Goal: Find specific page/section: Find specific page/section

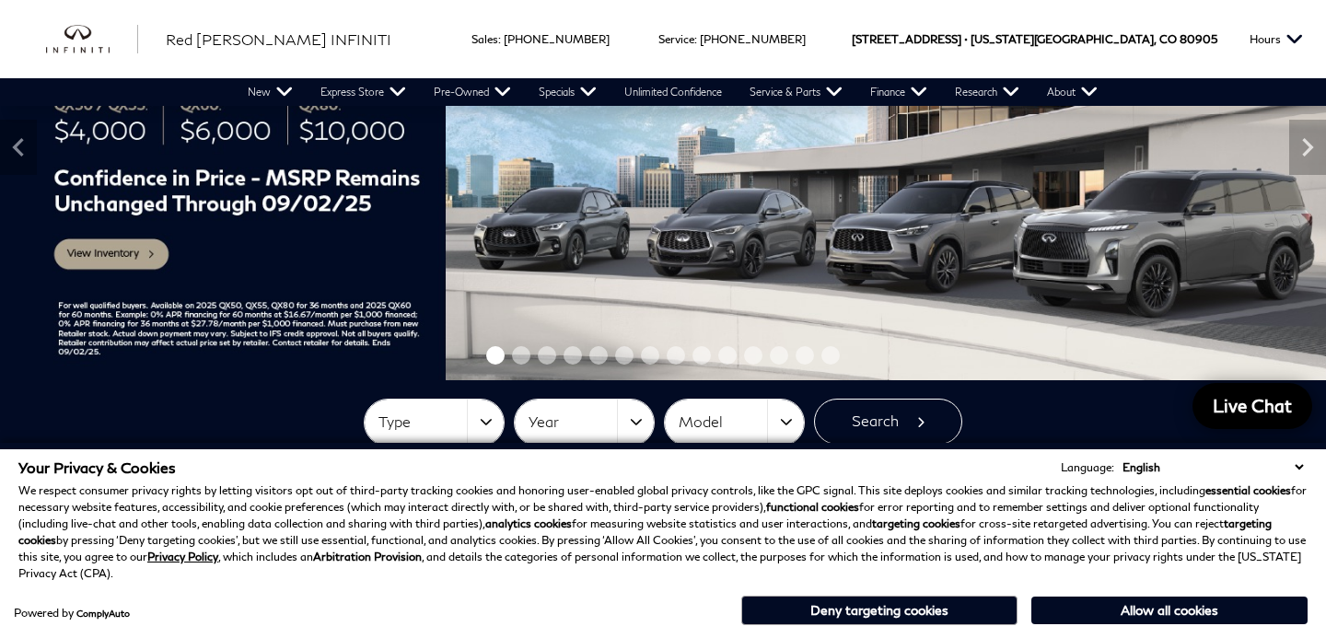
scroll to position [363, 0]
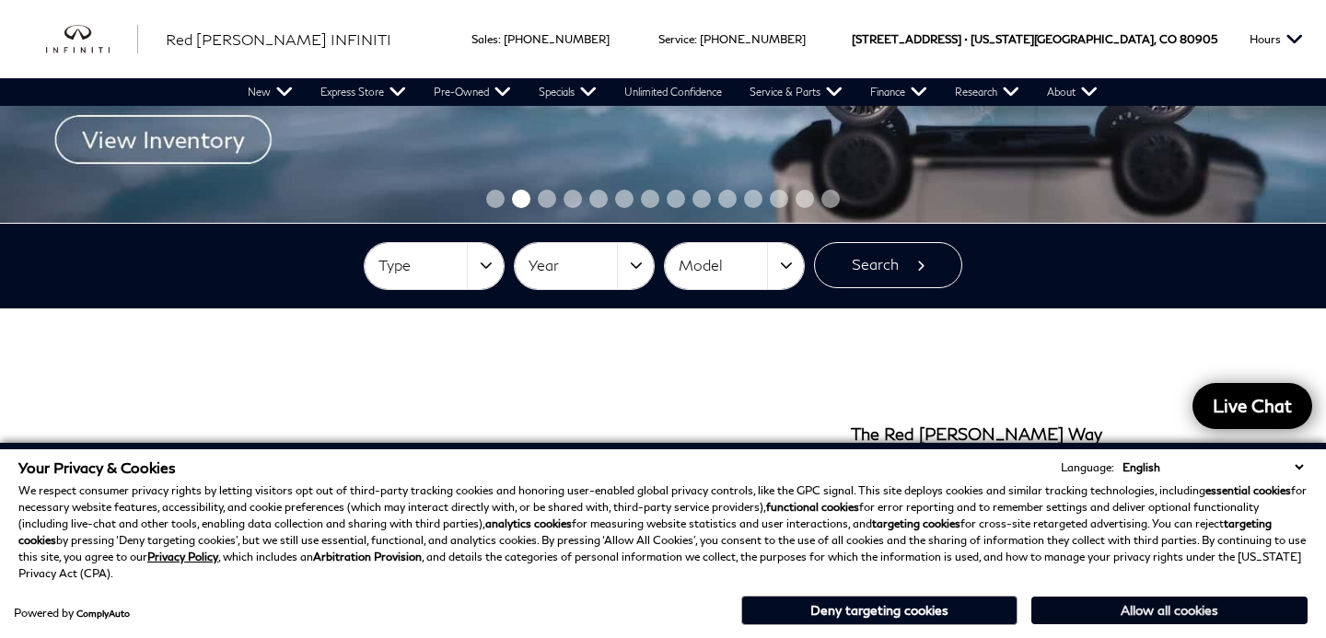
click at [1119, 606] on button "Allow all cookies" at bounding box center [1169, 611] width 276 height 28
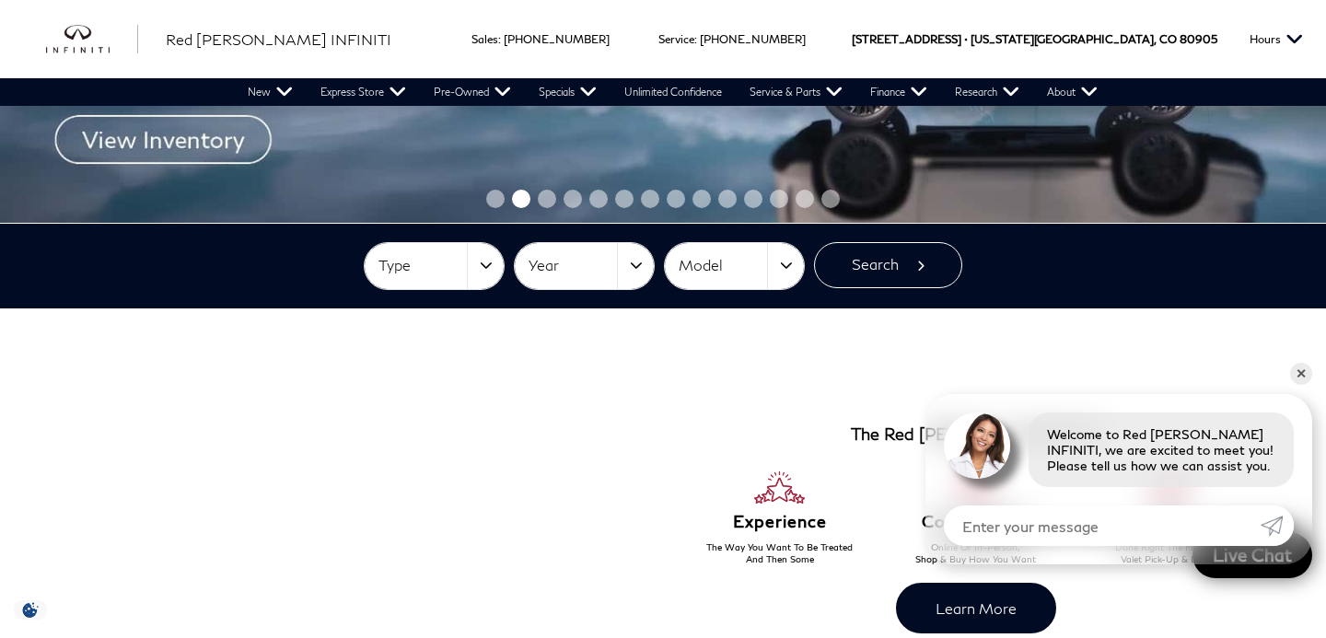
scroll to position [0, 0]
click at [415, 258] on span "Type" at bounding box center [422, 265] width 88 height 30
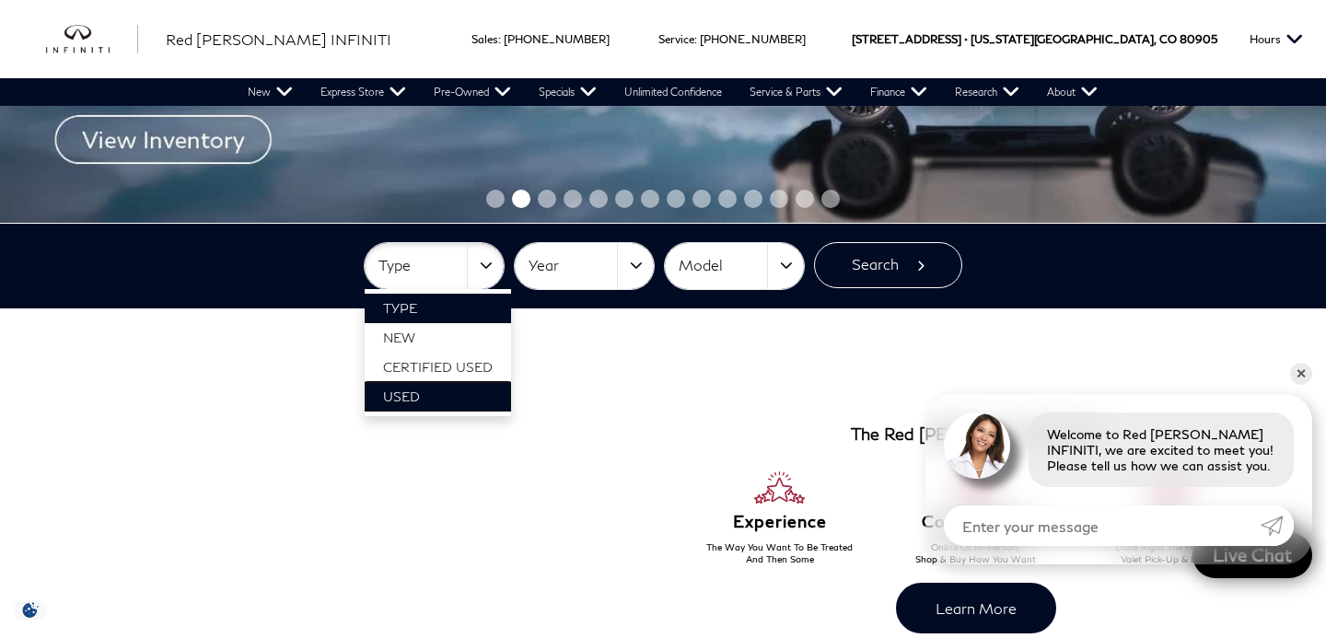
click at [424, 389] on link "Used" at bounding box center [438, 396] width 146 height 29
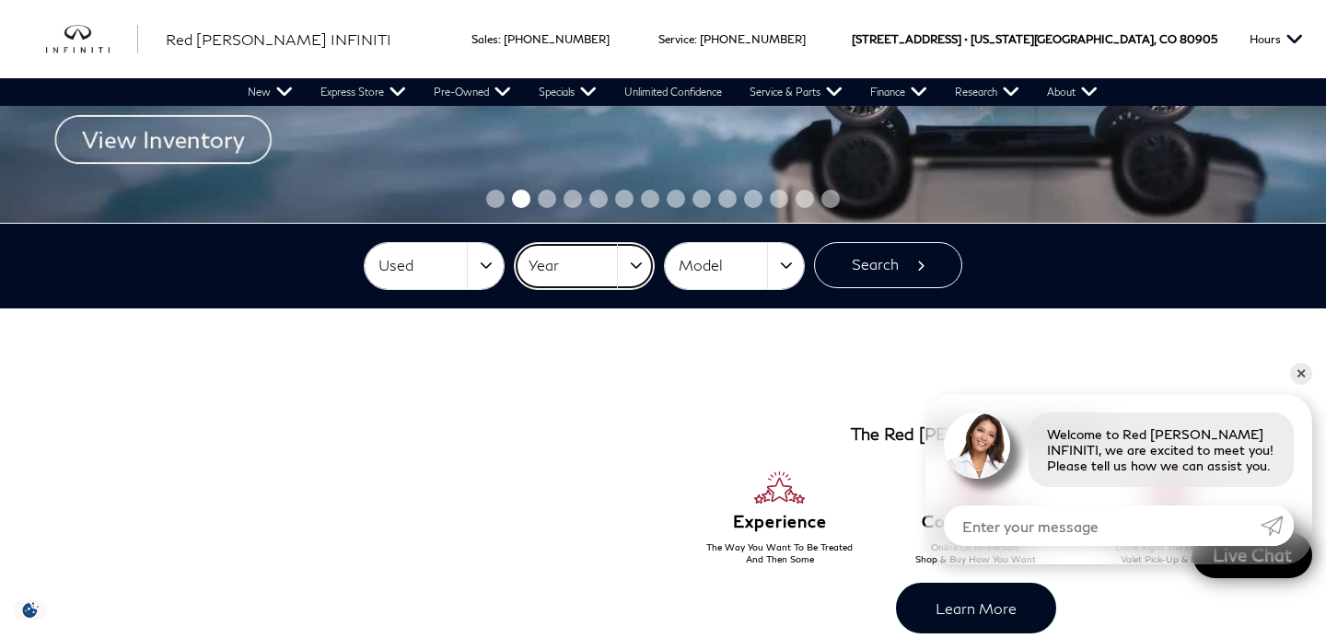
click at [571, 262] on span "Year" at bounding box center [572, 265] width 88 height 30
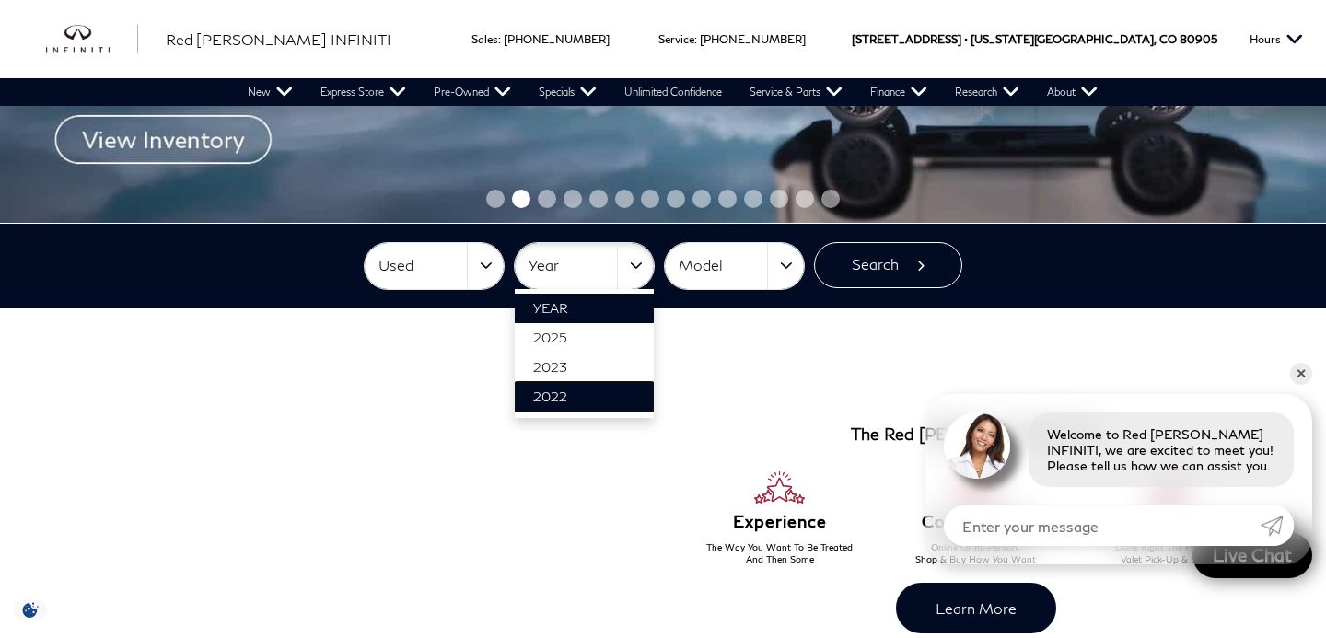
click at [561, 392] on span "2022" at bounding box center [550, 397] width 34 height 16
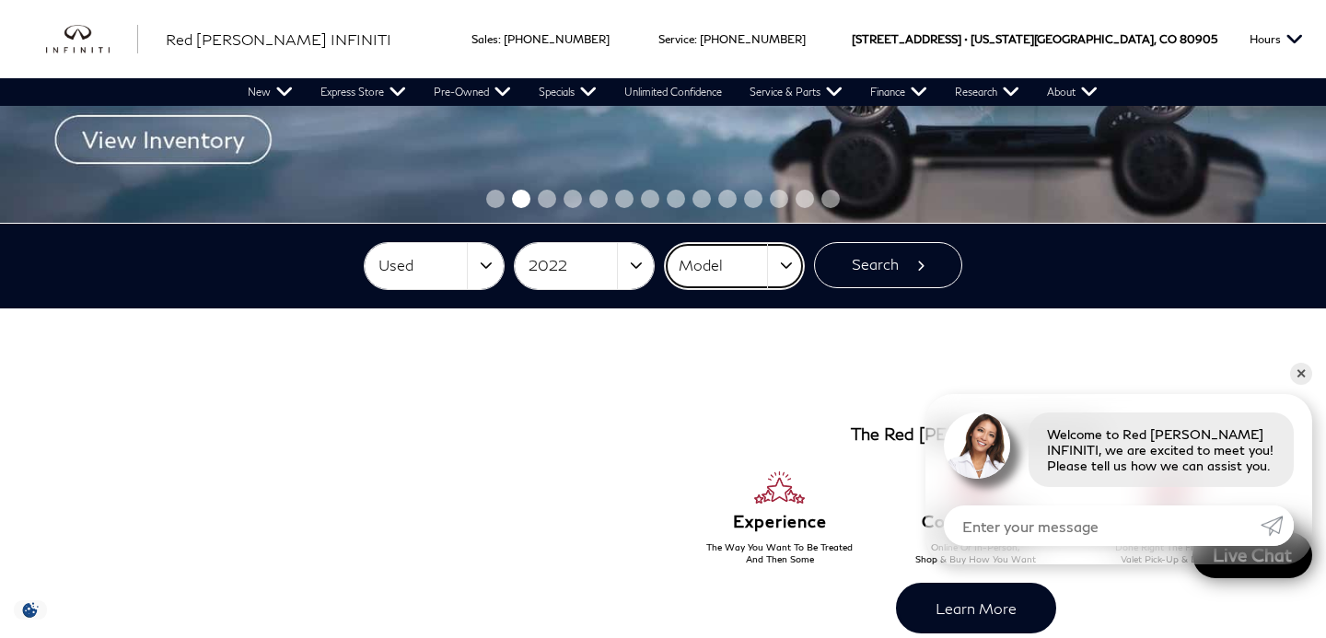
click at [690, 268] on span "Model" at bounding box center [723, 265] width 88 height 30
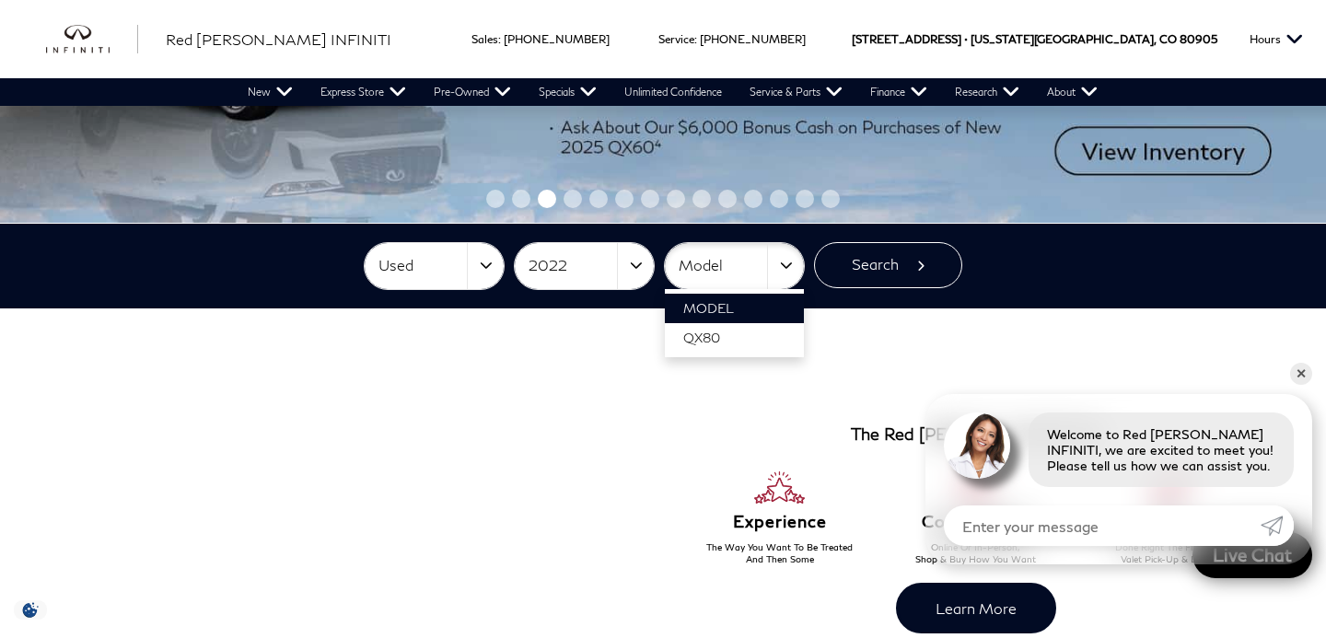
click at [607, 351] on div at bounding box center [350, 520] width 626 height 351
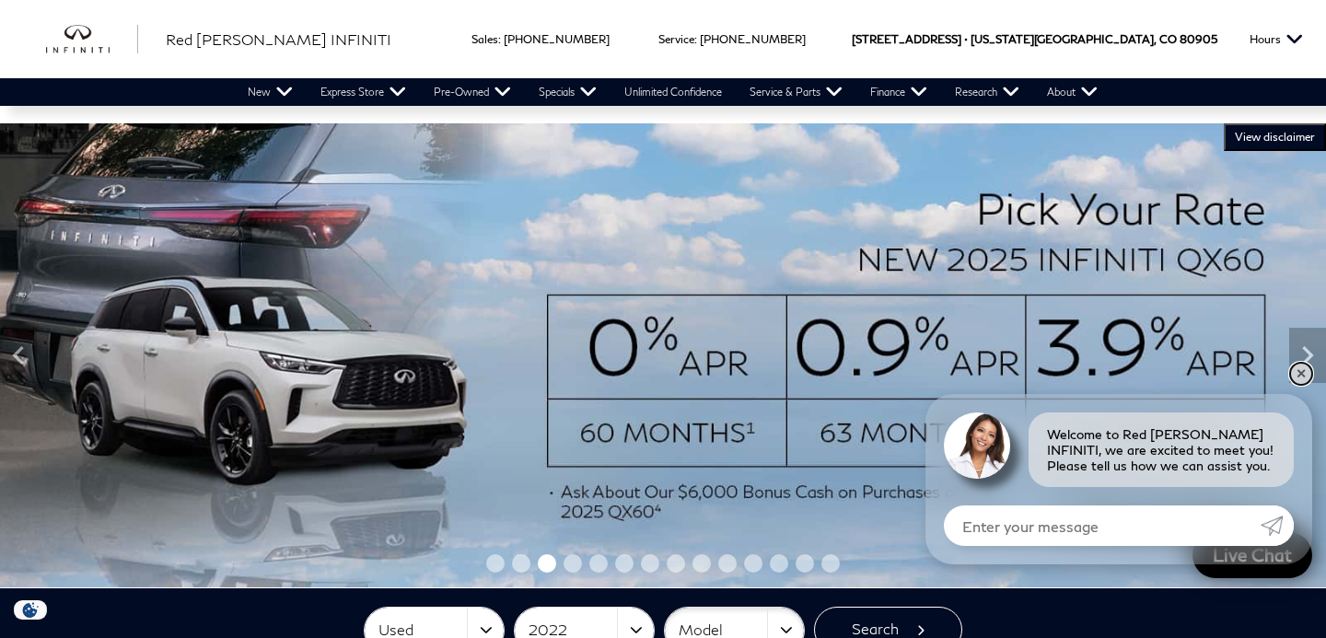
click at [1298, 374] on link "✕" at bounding box center [1301, 374] width 22 height 22
